Goal: Browse casually: Explore the website without a specific task or goal

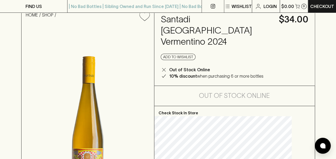
scroll to position [53, 0]
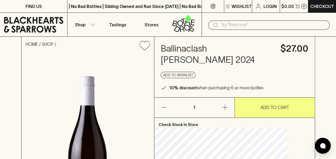
click at [225, 106] on icon "button" at bounding box center [225, 107] width 6 height 6
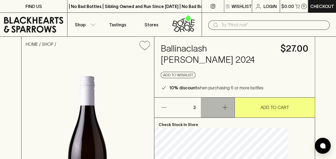
click at [225, 106] on icon "button" at bounding box center [225, 107] width 6 height 6
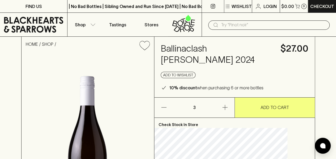
click at [225, 106] on icon "button" at bounding box center [225, 107] width 6 height 6
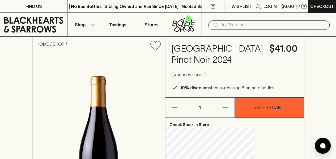
click at [228, 110] on icon "button" at bounding box center [225, 107] width 6 height 6
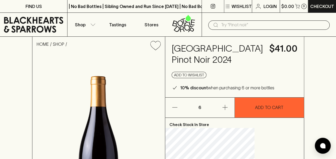
click at [228, 110] on icon "button" at bounding box center [225, 107] width 6 height 6
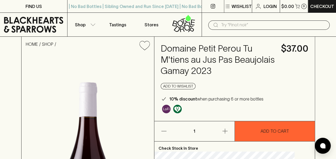
click at [225, 133] on icon "button" at bounding box center [225, 131] width 6 height 6
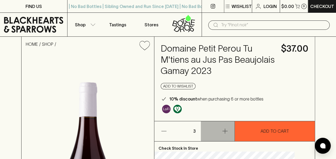
click at [225, 133] on icon "button" at bounding box center [225, 131] width 6 height 6
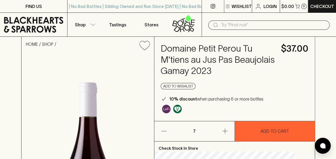
click at [225, 133] on icon "button" at bounding box center [225, 131] width 6 height 6
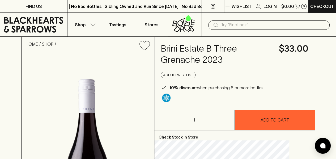
click at [225, 115] on button "button" at bounding box center [218, 120] width 34 height 20
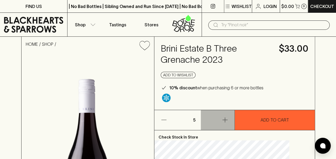
click at [225, 115] on button "button" at bounding box center [218, 120] width 34 height 20
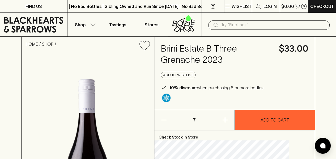
click at [225, 115] on button "button" at bounding box center [218, 120] width 34 height 20
click at [225, 116] on button "button" at bounding box center [218, 120] width 34 height 20
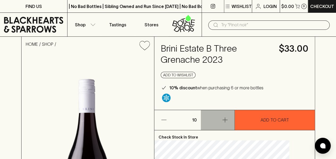
click at [225, 116] on button "button" at bounding box center [218, 120] width 34 height 20
click at [167, 119] on icon "button" at bounding box center [164, 120] width 6 height 6
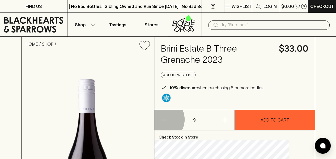
click at [167, 119] on icon "button" at bounding box center [164, 120] width 6 height 6
click at [167, 120] on icon "button" at bounding box center [164, 120] width 6 height 6
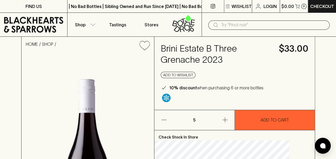
click at [167, 120] on icon "button" at bounding box center [164, 120] width 6 height 6
